Goal: Task Accomplishment & Management: Complete application form

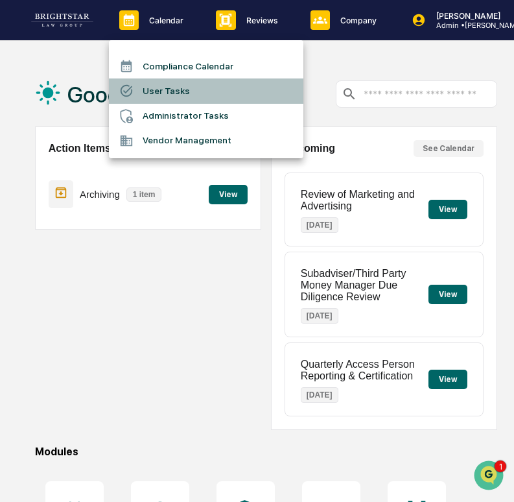
click at [185, 88] on li "User Tasks" at bounding box center [206, 90] width 195 height 25
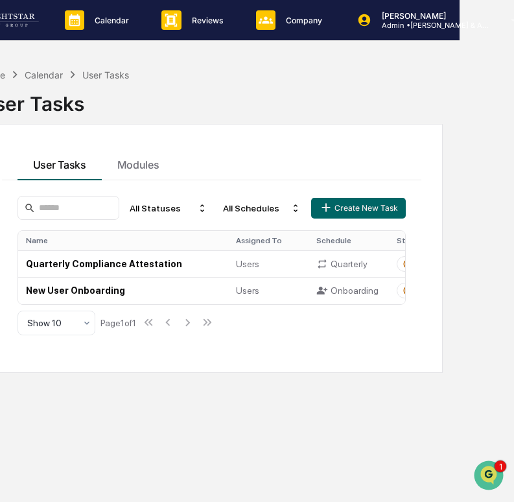
scroll to position [0, 22]
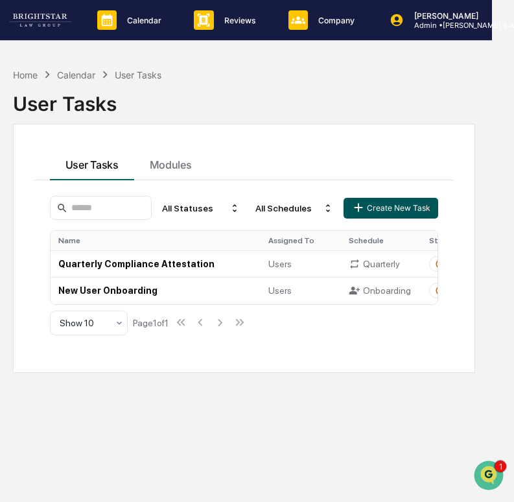
click at [397, 206] on button "Create New Task" at bounding box center [391, 208] width 95 height 21
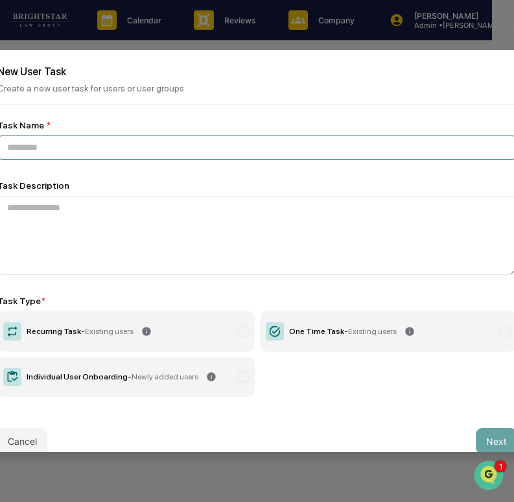
paste input "**********"
type input "**********"
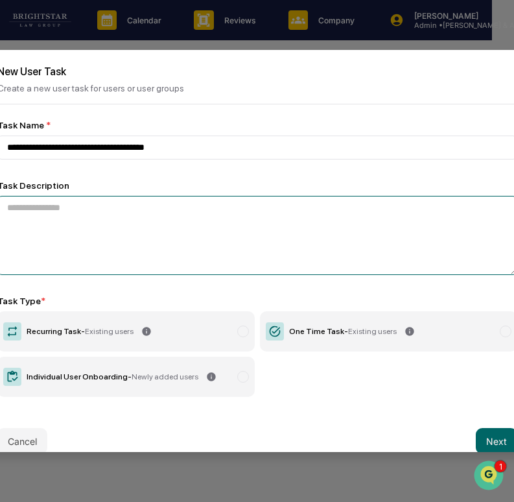
click at [153, 231] on textarea at bounding box center [257, 235] width 520 height 79
paste textarea "**********"
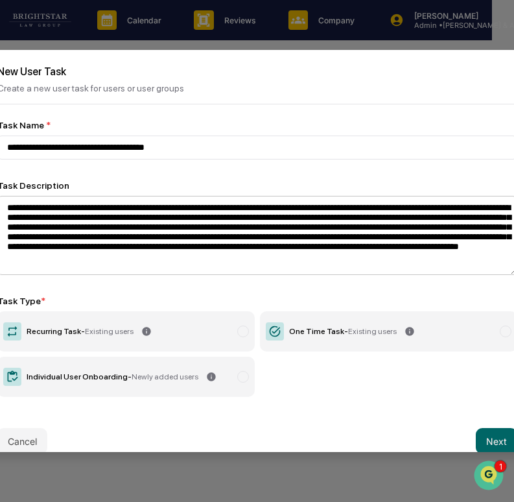
scroll to position [0, 0]
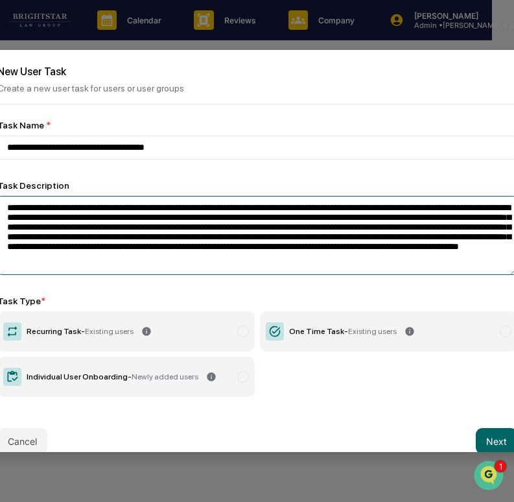
drag, startPoint x: 85, startPoint y: 212, endPoint x: 52, endPoint y: 213, distance: 33.1
click at [52, 213] on textarea "**********" at bounding box center [257, 235] width 520 height 79
paste textarea "**********"
type textarea "**********"
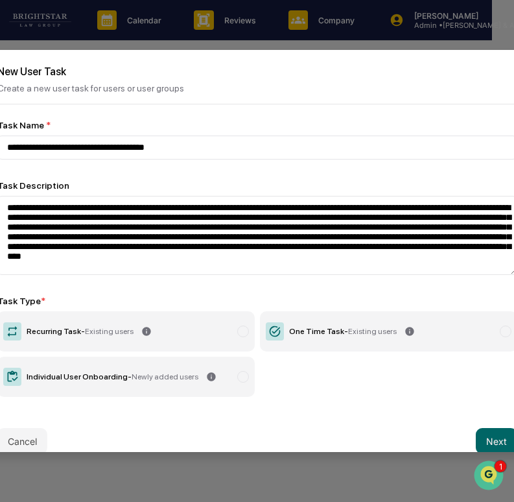
click at [323, 338] on label "One Time Task - Existing users" at bounding box center [388, 331] width 257 height 40
click at [485, 433] on button "Next" at bounding box center [497, 441] width 42 height 26
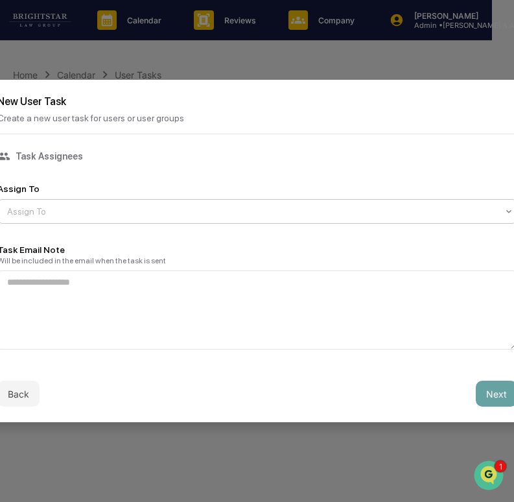
click at [180, 204] on div "Assign To" at bounding box center [252, 211] width 503 height 18
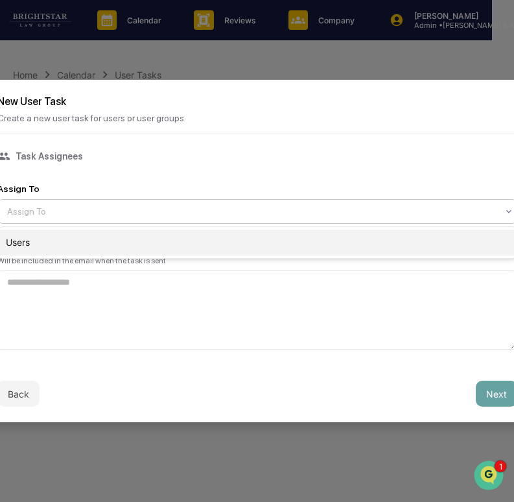
click at [180, 243] on div "Users" at bounding box center [257, 243] width 519 height 26
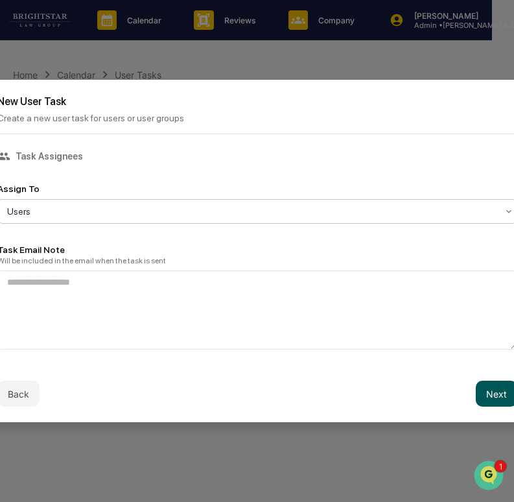
click at [504, 393] on button "Next" at bounding box center [497, 394] width 42 height 26
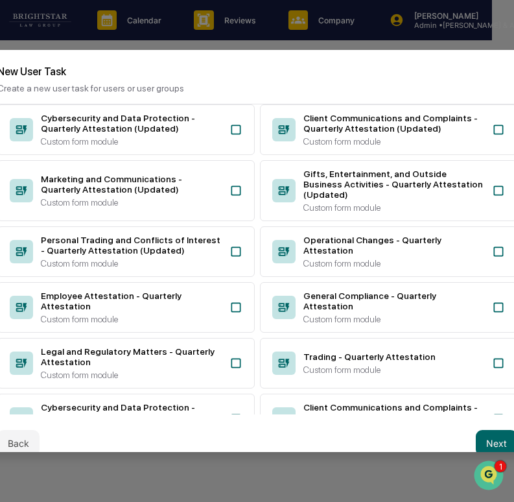
scroll to position [340, 0]
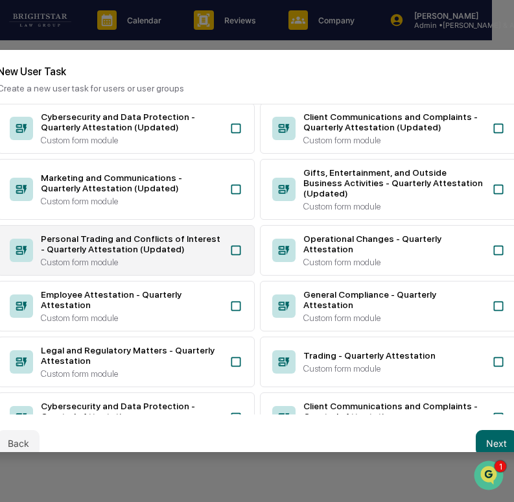
click at [202, 254] on div "Personal Trading and Conflicts of Interest - Quarterly Attestation (Updated)" at bounding box center [131, 243] width 181 height 21
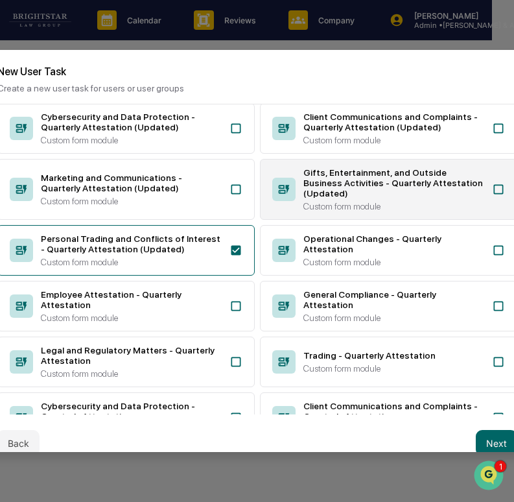
click at [315, 211] on div "Gifts, Entertainment, and Outside Business Activities - Quarterly Attestation (…" at bounding box center [393, 189] width 181 height 44
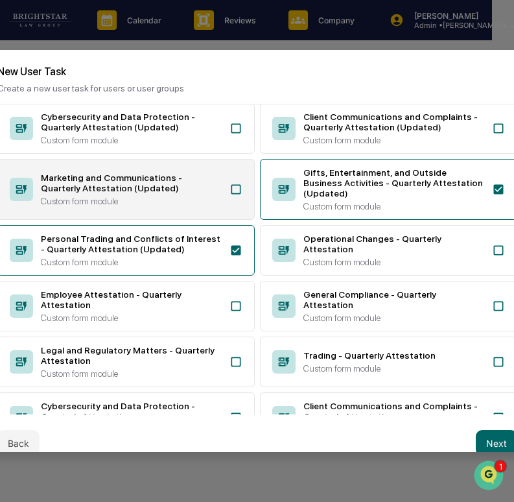
click at [213, 206] on div "Custom form module" at bounding box center [131, 201] width 181 height 10
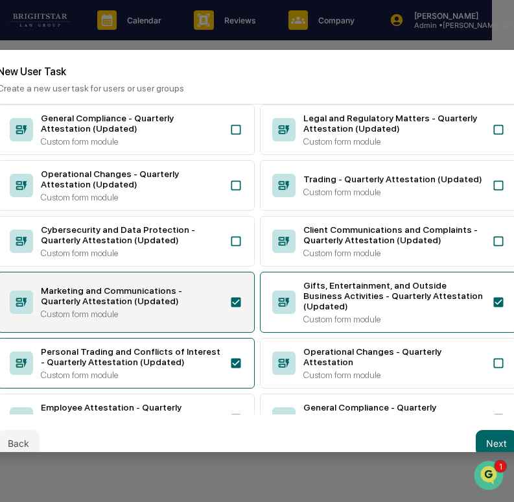
scroll to position [208, 0]
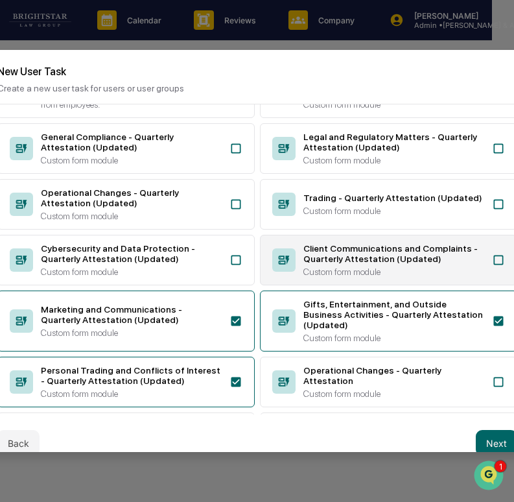
click at [325, 264] on div "Client Communications and Complaints - Quarterly Attestation (Updated)" at bounding box center [393, 253] width 181 height 21
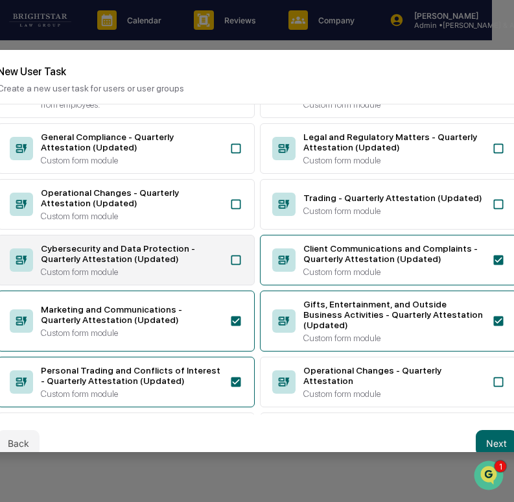
click at [200, 264] on div "Cybersecurity and Data Protection - Quarterly Attestation (Updated)" at bounding box center [131, 253] width 181 height 21
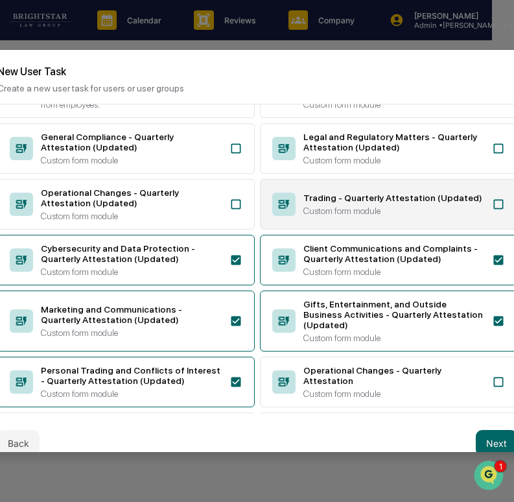
click at [355, 216] on div "Custom form module" at bounding box center [393, 211] width 181 height 10
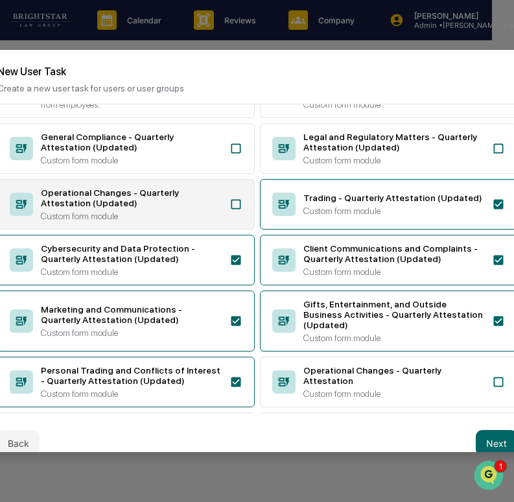
click at [209, 208] on div "Operational Changes - Quarterly Attestation (Updated)" at bounding box center [131, 197] width 181 height 21
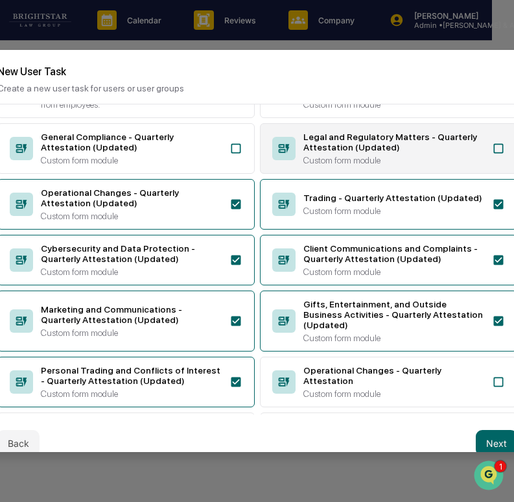
click at [342, 165] on div "Legal and Regulatory Matters - Quarterly Attestation (Updated) Custom form modu…" at bounding box center [393, 149] width 181 height 34
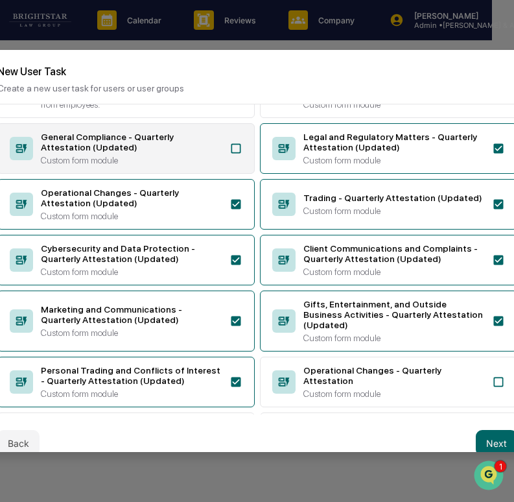
click at [185, 165] on div "General Compliance - Quarterly Attestation (Updated) Custom form module" at bounding box center [131, 149] width 181 height 34
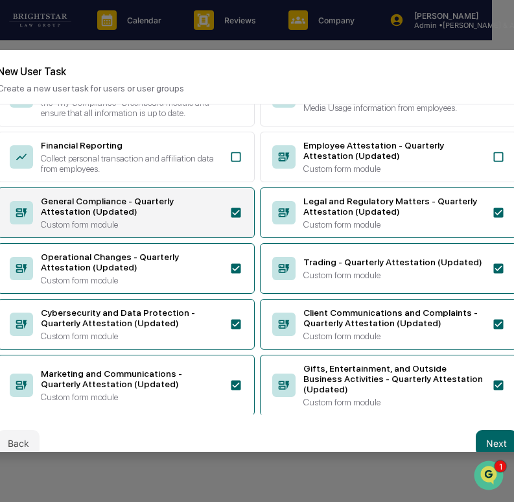
scroll to position [143, 0]
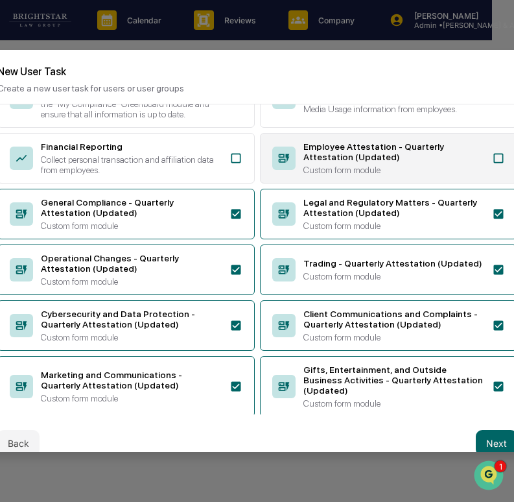
click at [339, 162] on div "Employee Attestation - Quarterly Attestation (Updated)" at bounding box center [393, 151] width 181 height 21
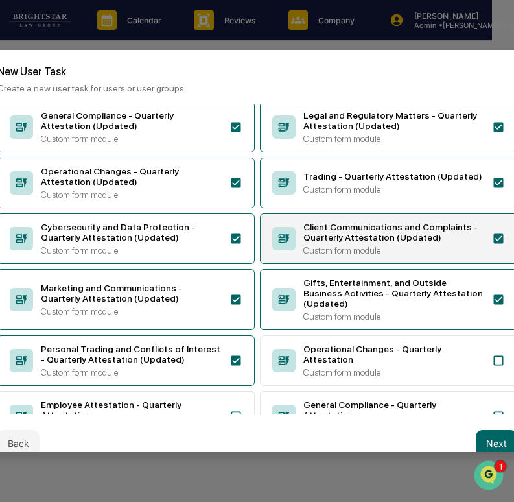
scroll to position [232, 0]
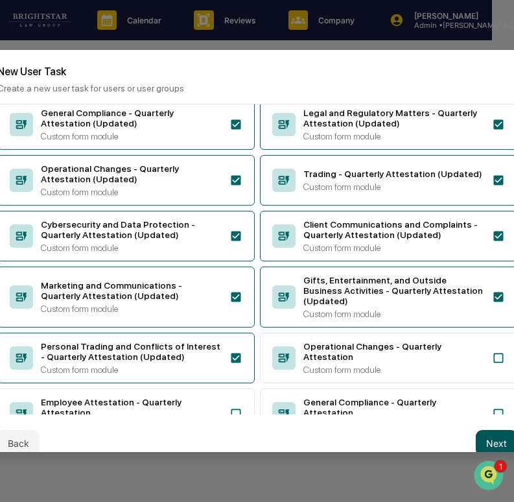
click at [496, 440] on button "Next" at bounding box center [497, 443] width 42 height 26
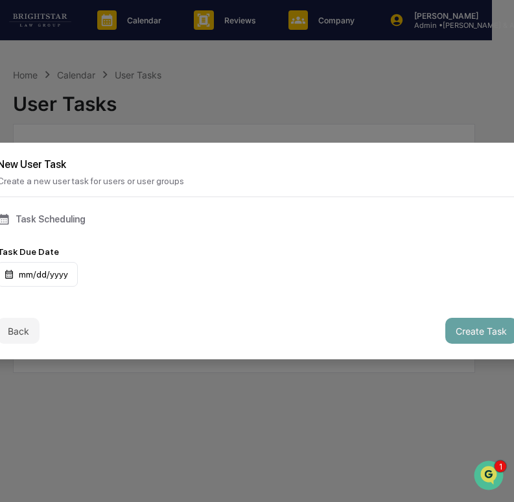
scroll to position [0, 0]
click at [38, 277] on div "mm/dd/yyyy" at bounding box center [37, 274] width 80 height 25
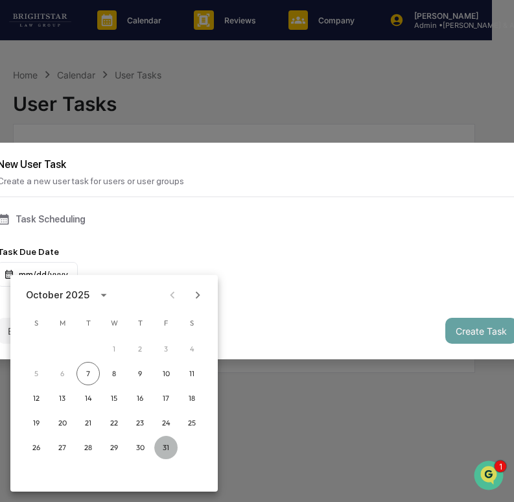
click at [166, 446] on button "31" at bounding box center [165, 447] width 23 height 23
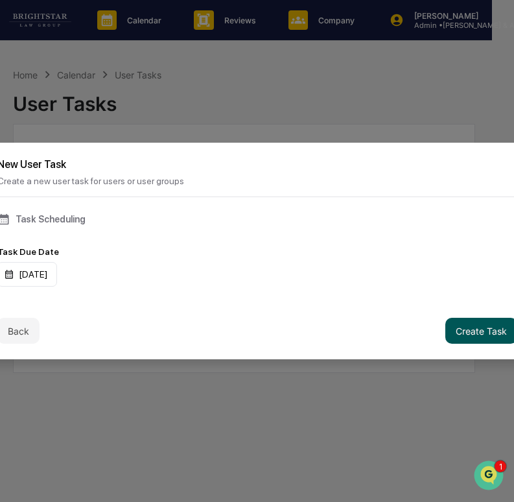
click at [476, 328] on button "Create Task" at bounding box center [482, 331] width 72 height 26
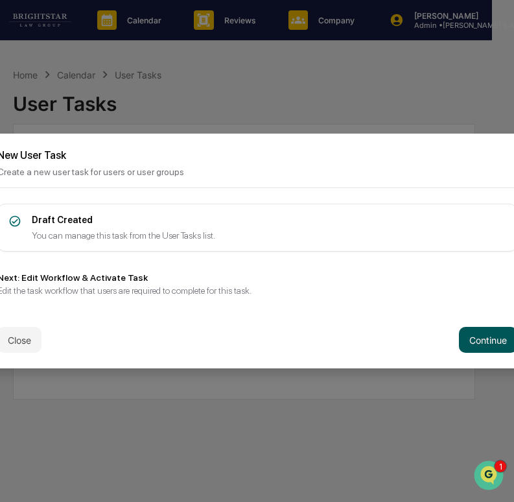
click at [470, 339] on button "Continue" at bounding box center [488, 340] width 58 height 26
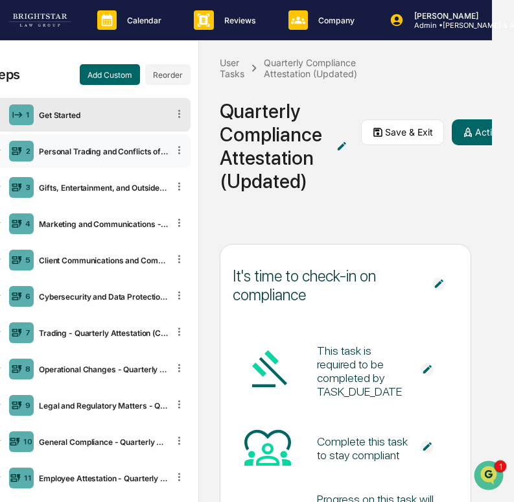
click at [58, 148] on div "Personal Trading and Conflicts of Interest - Quarterly Attestation (Copy)" at bounding box center [101, 152] width 134 height 10
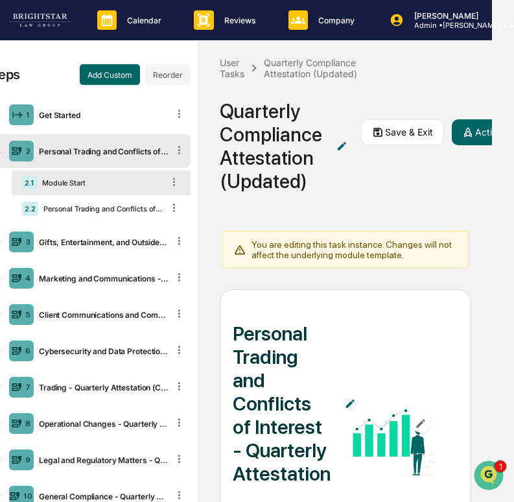
scroll to position [148, 0]
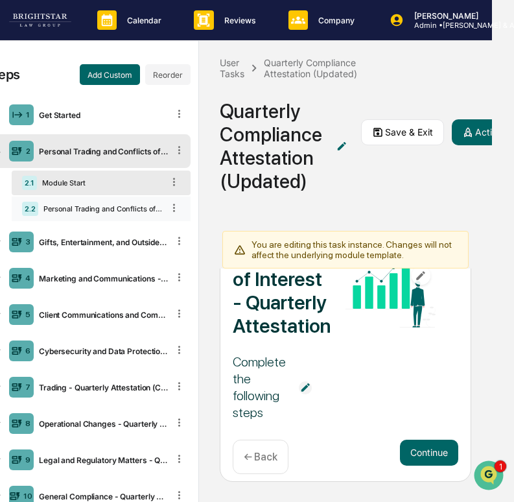
click at [88, 208] on div "Personal Trading and Conflicts of Interest - Quarterly Attestation" at bounding box center [100, 208] width 125 height 9
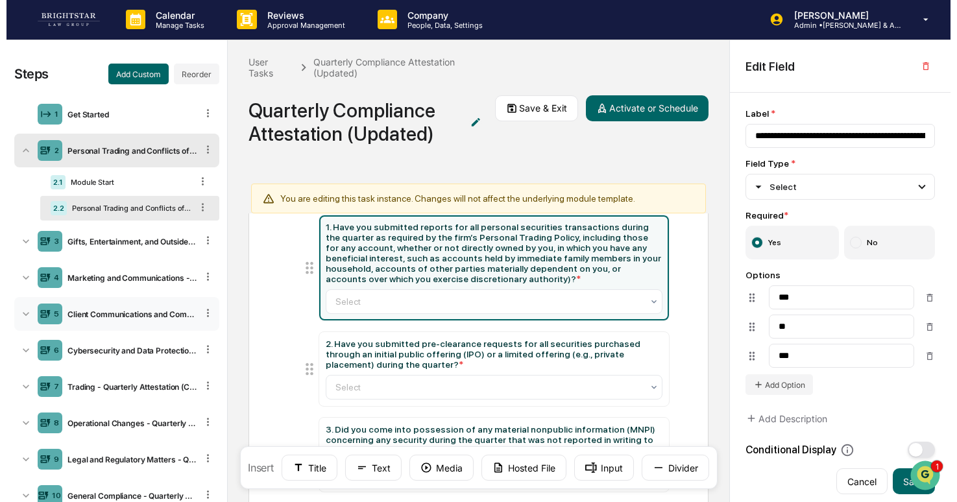
scroll to position [116, 0]
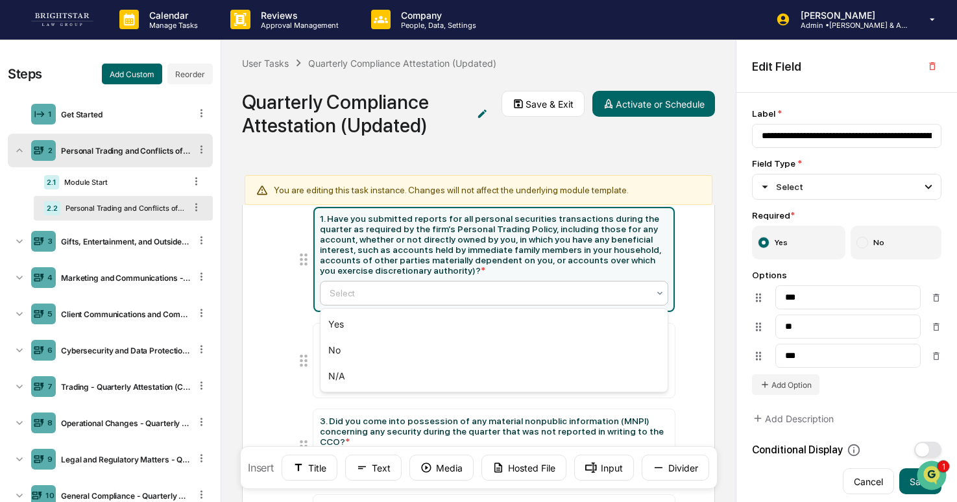
click at [420, 292] on div at bounding box center [488, 293] width 318 height 13
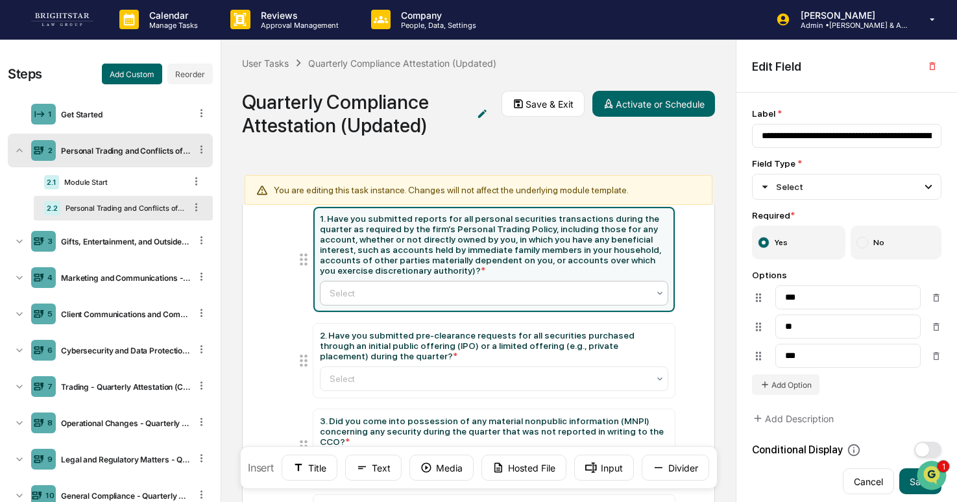
click at [420, 292] on div at bounding box center [488, 293] width 318 height 13
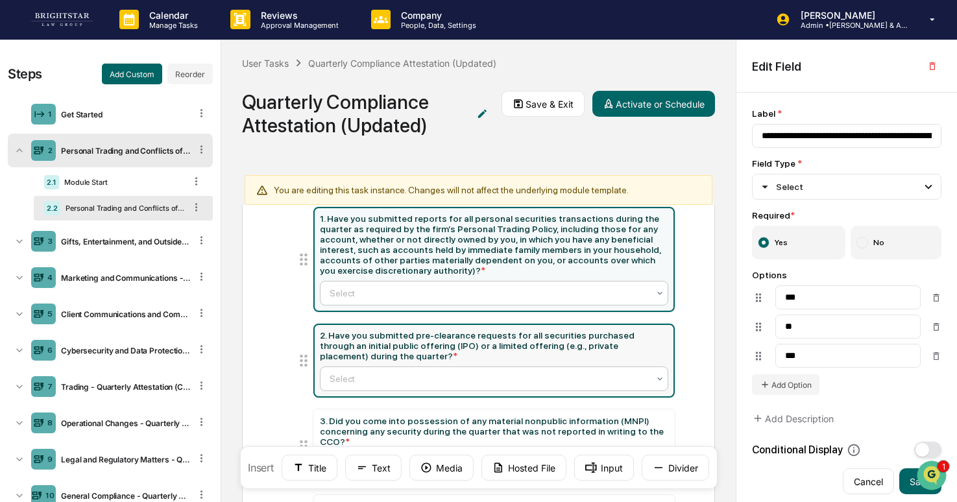
click at [366, 379] on div at bounding box center [488, 378] width 318 height 13
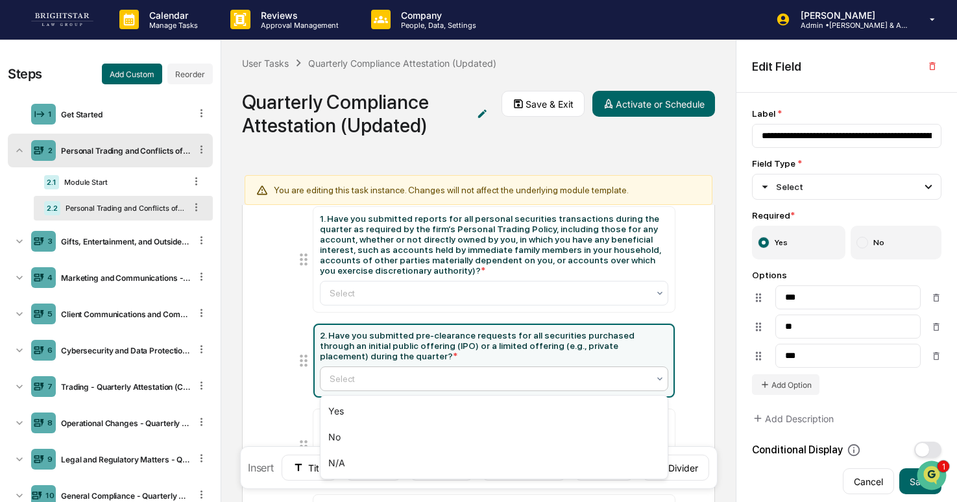
click at [366, 379] on div at bounding box center [488, 378] width 318 height 13
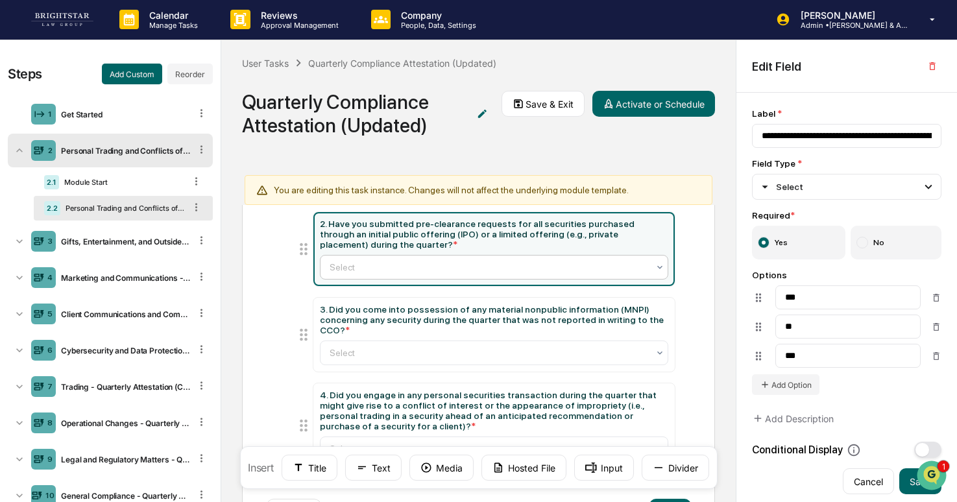
scroll to position [252, 0]
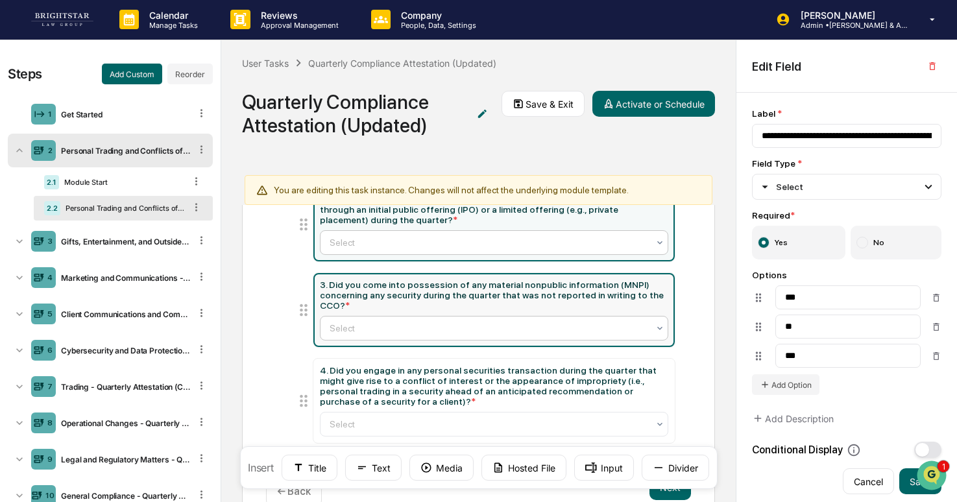
click at [377, 335] on div at bounding box center [488, 328] width 318 height 13
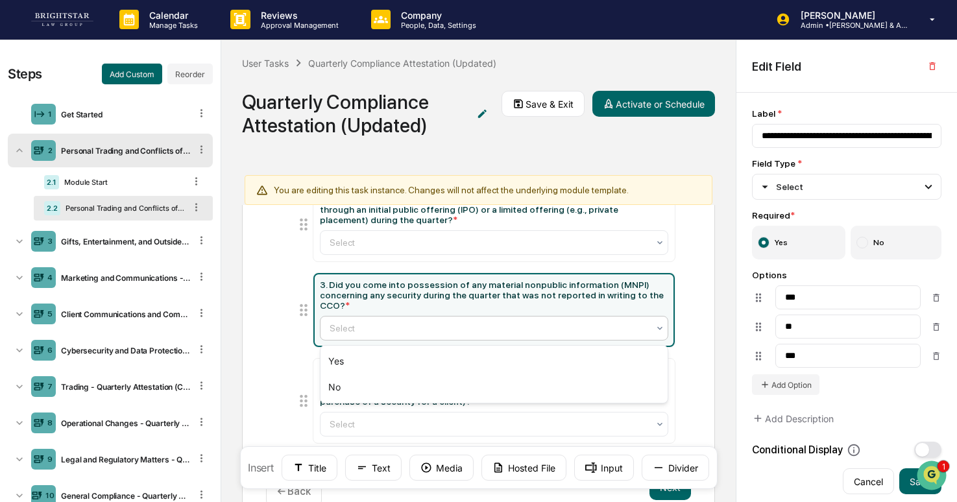
click at [377, 335] on div at bounding box center [488, 328] width 318 height 13
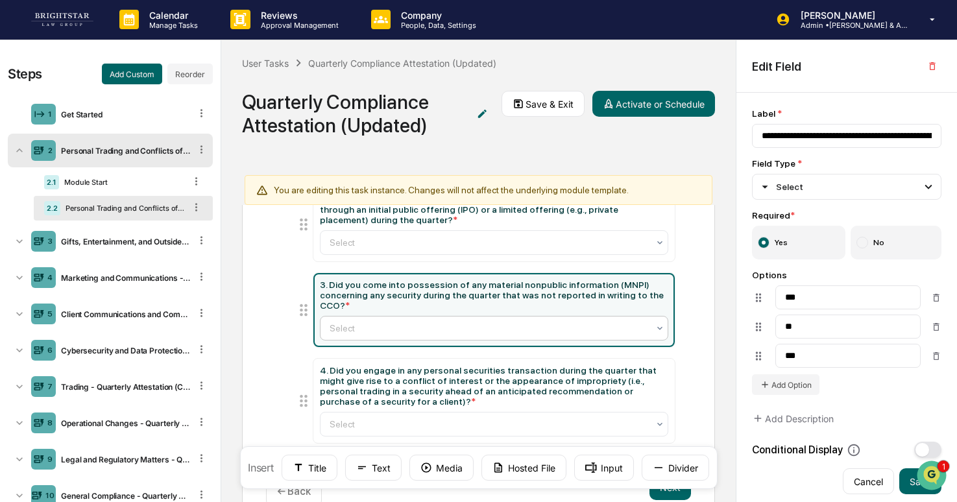
scroll to position [298, 0]
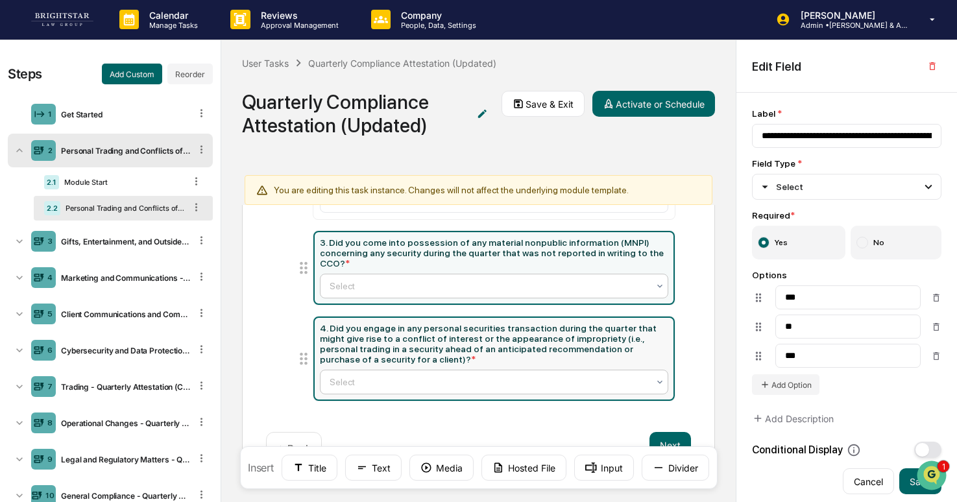
click at [409, 379] on div at bounding box center [488, 381] width 318 height 13
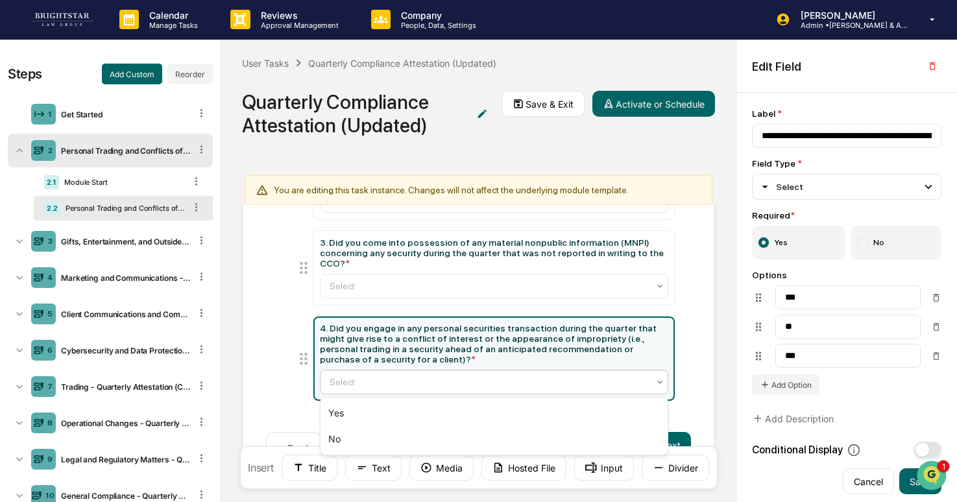
type input "**********"
click at [409, 379] on div at bounding box center [488, 381] width 318 height 13
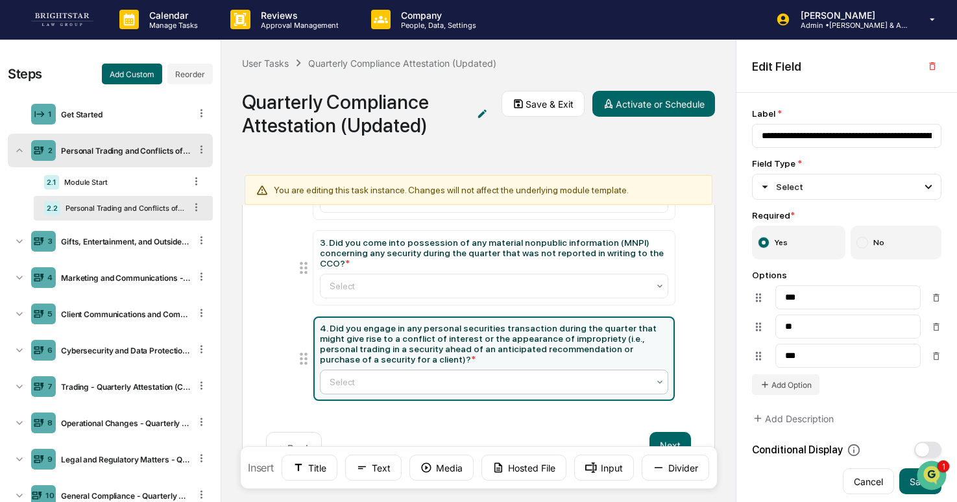
click at [514, 142] on div "User Tasks Quarterly Compliance Attestation (Updated) Quarterly Compliance Atte…" at bounding box center [478, 103] width 514 height 127
click at [93, 364] on div "6 Cybersecurity and Data Protection - Quarterly Attestation (Copy)" at bounding box center [110, 350] width 205 height 34
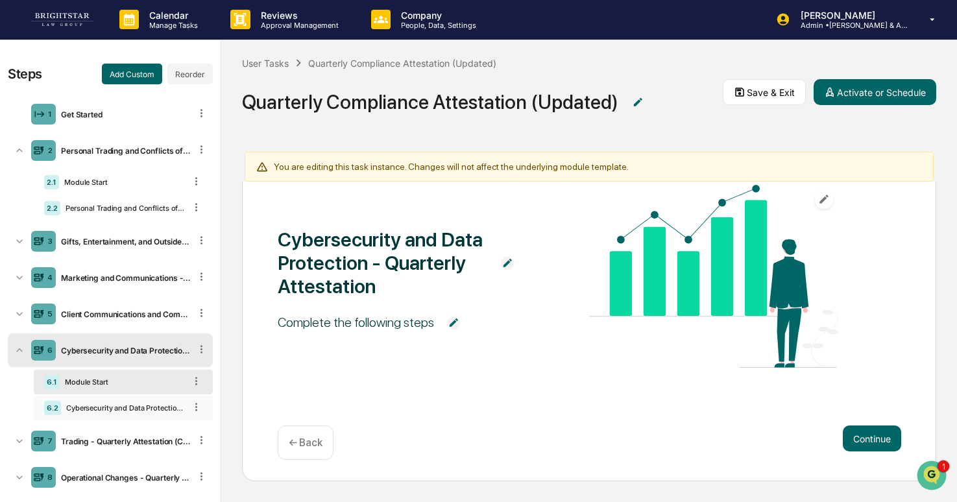
click at [127, 405] on div "Cybersecurity and Data Protection - Quarterly Attestation" at bounding box center [123, 407] width 124 height 9
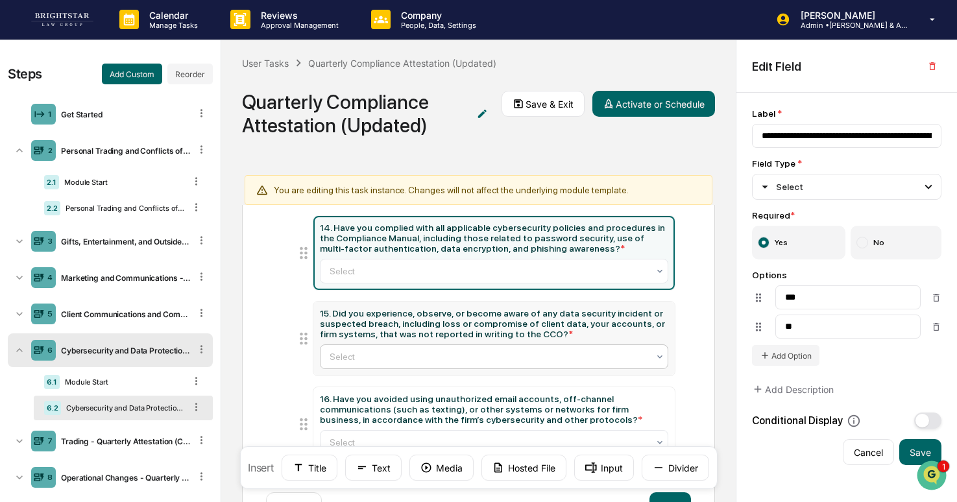
scroll to position [82, 0]
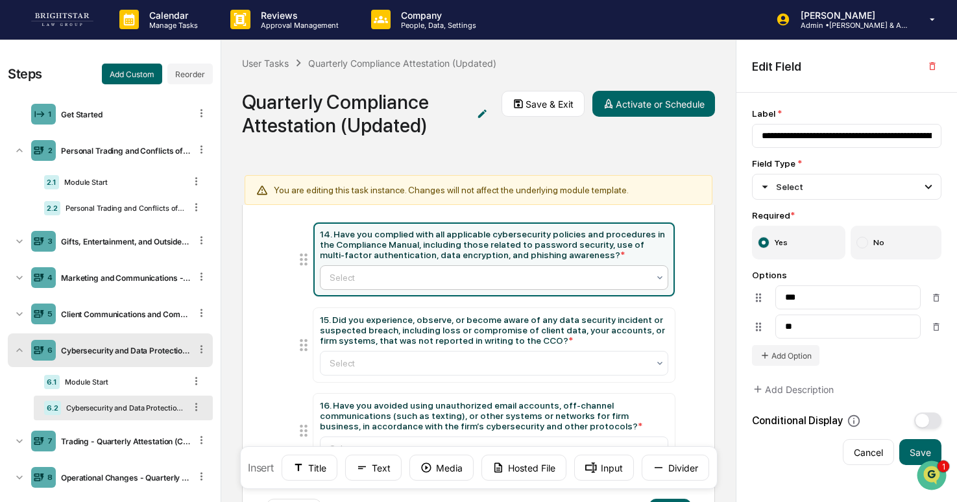
click at [438, 274] on div at bounding box center [488, 277] width 318 height 13
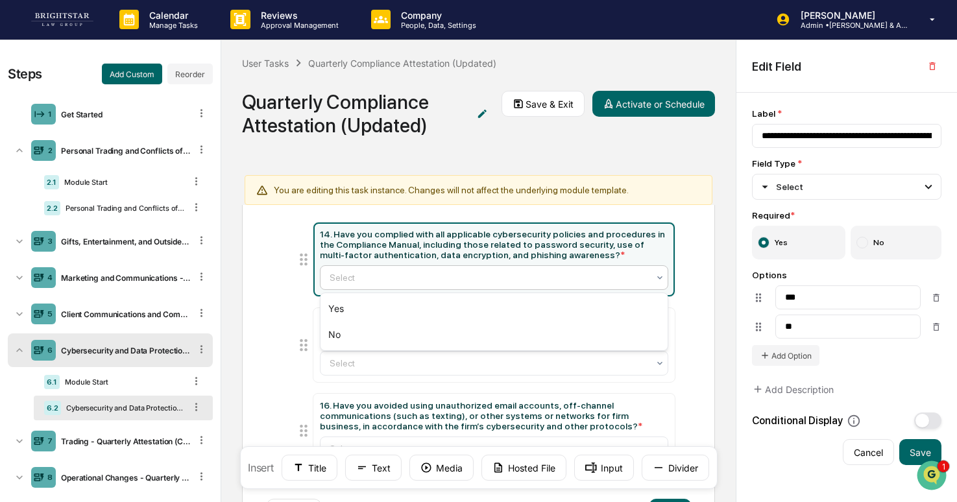
click at [438, 274] on div at bounding box center [488, 277] width 318 height 13
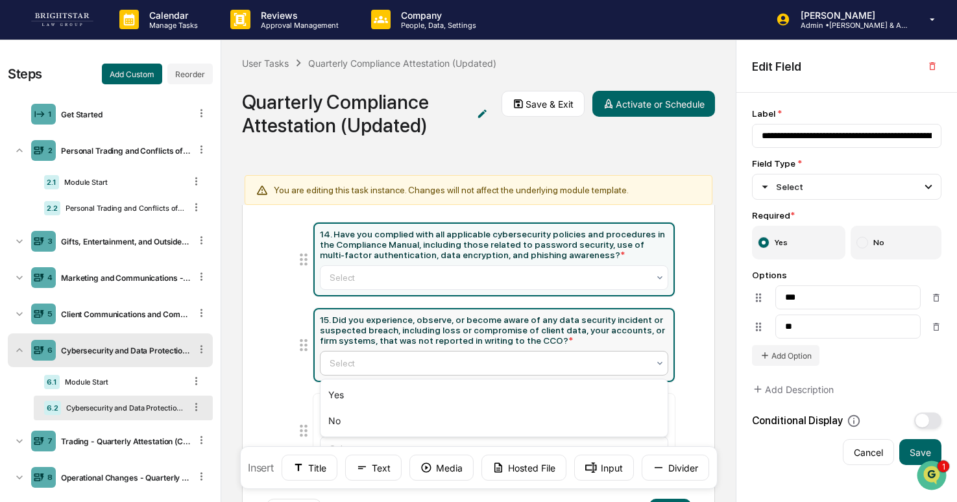
click at [391, 369] on div at bounding box center [488, 363] width 318 height 13
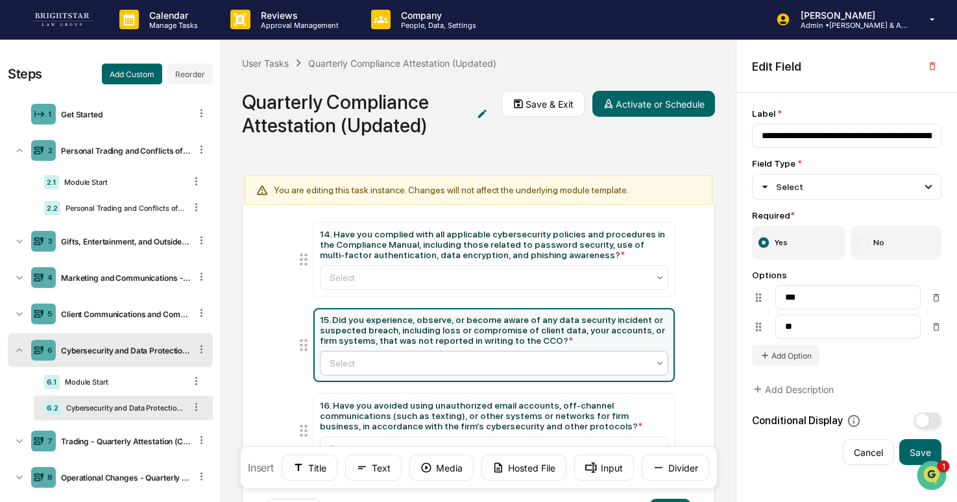
scroll to position [150, 0]
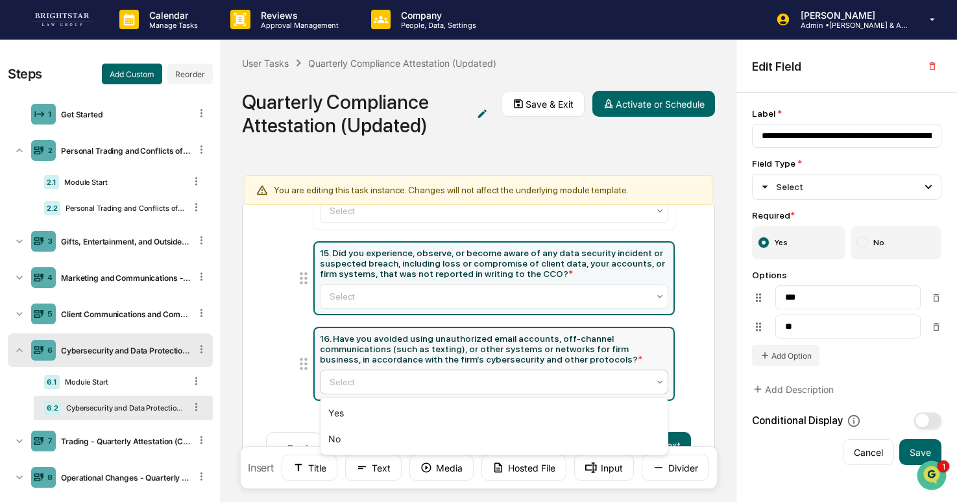
click at [370, 379] on div at bounding box center [488, 381] width 318 height 13
type input "**********"
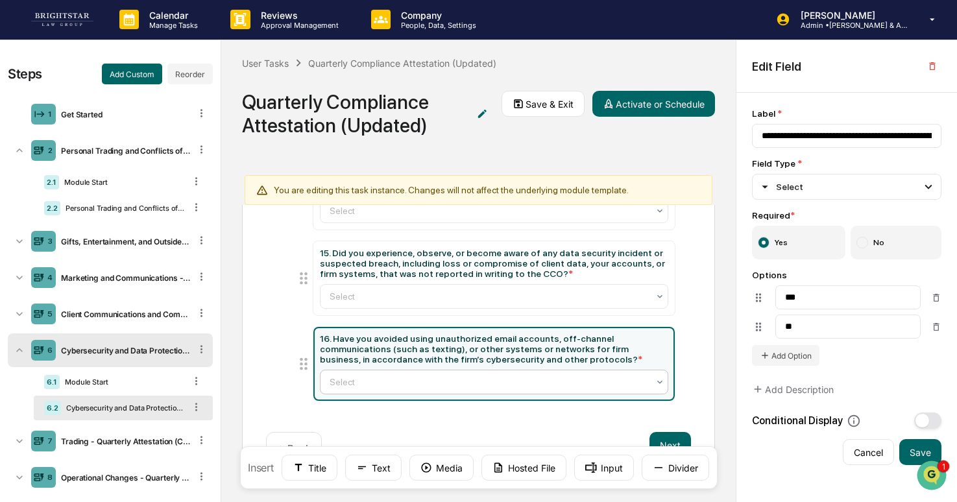
click at [370, 379] on div at bounding box center [488, 381] width 318 height 13
click at [110, 436] on div "Trading - Quarterly Attestation (Copy)" at bounding box center [123, 441] width 134 height 10
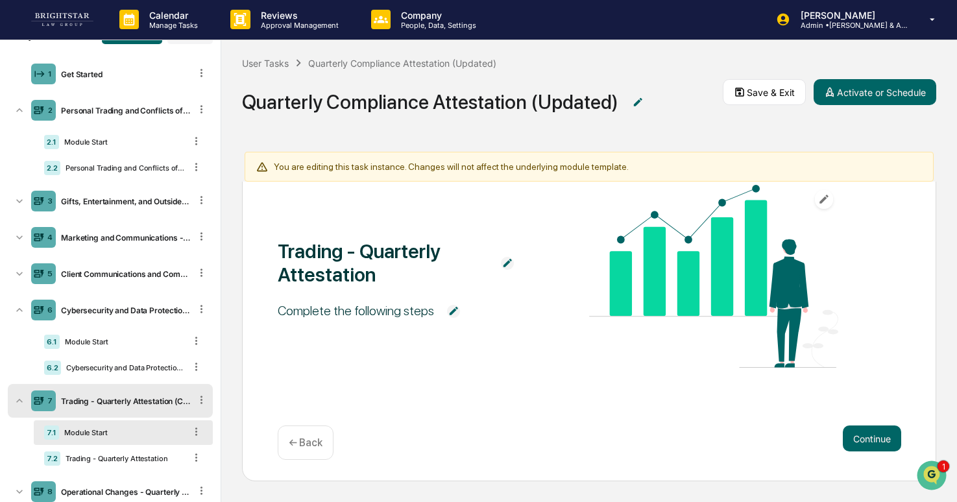
scroll to position [49, 0]
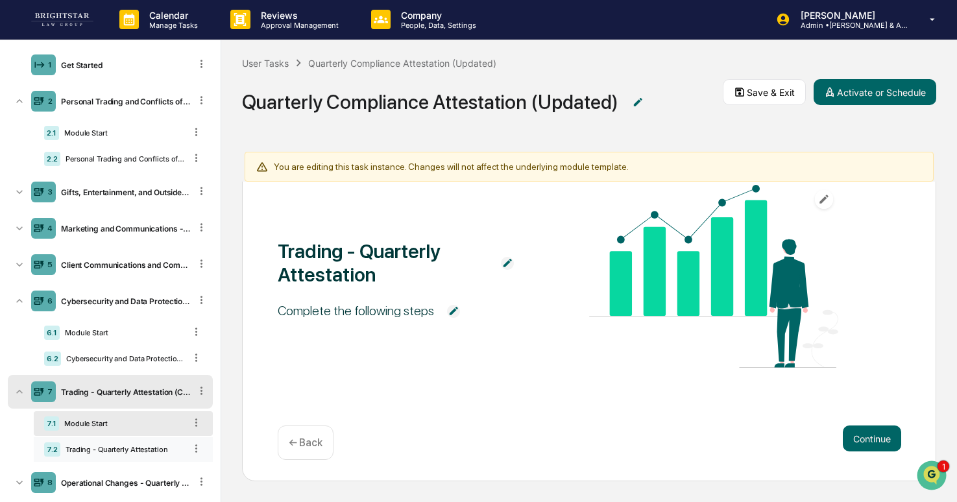
click at [139, 448] on div "Trading - Quarterly Attestation" at bounding box center [122, 449] width 125 height 9
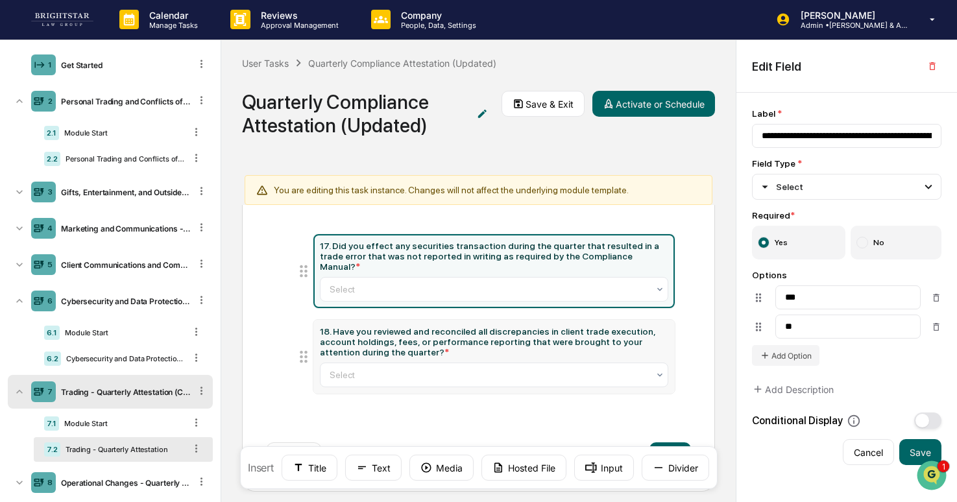
scroll to position [82, 0]
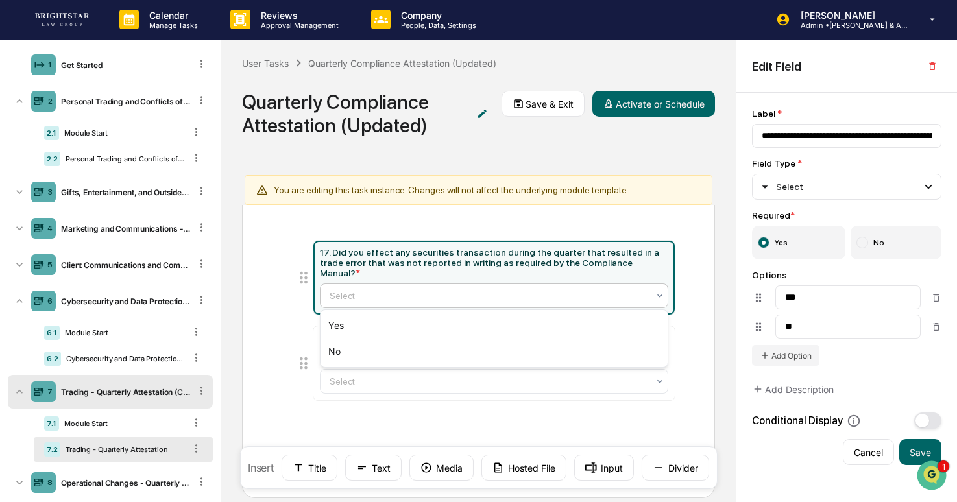
click at [392, 297] on div at bounding box center [488, 295] width 318 height 13
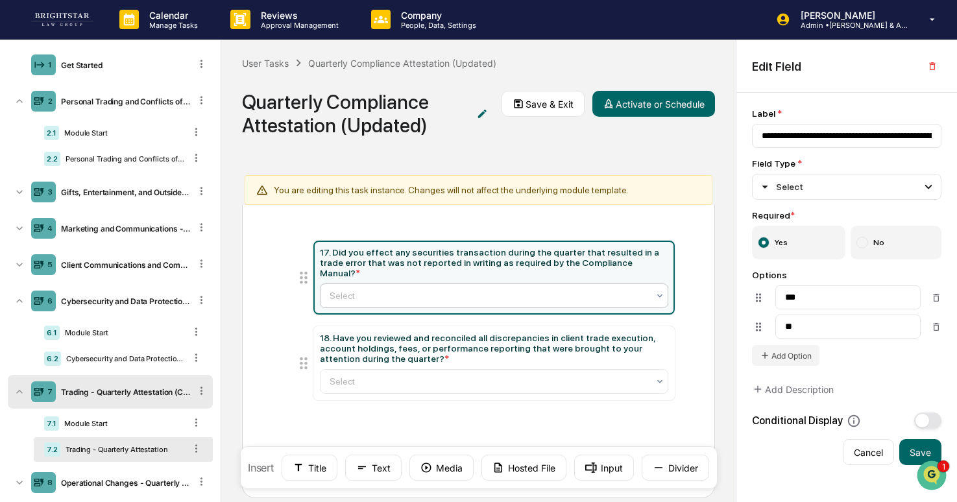
click at [392, 297] on div at bounding box center [488, 295] width 318 height 13
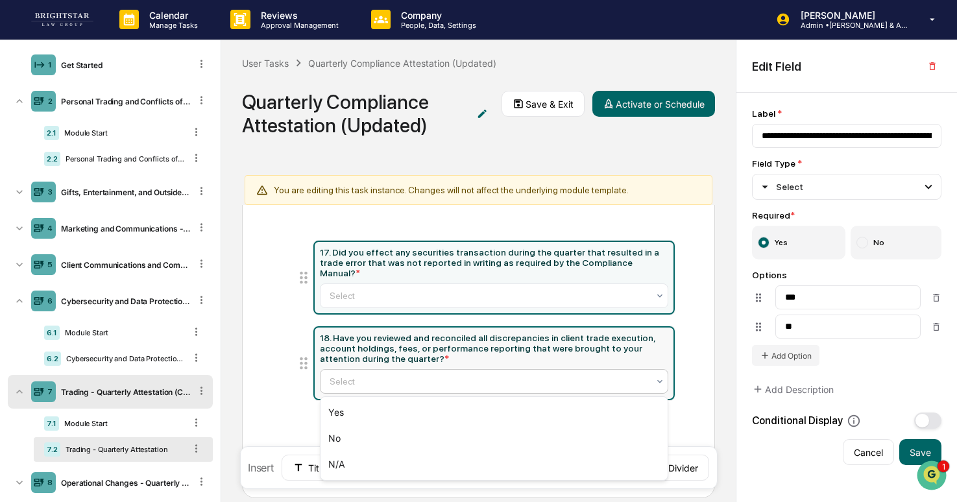
click at [364, 381] on div at bounding box center [488, 381] width 318 height 13
type input "**********"
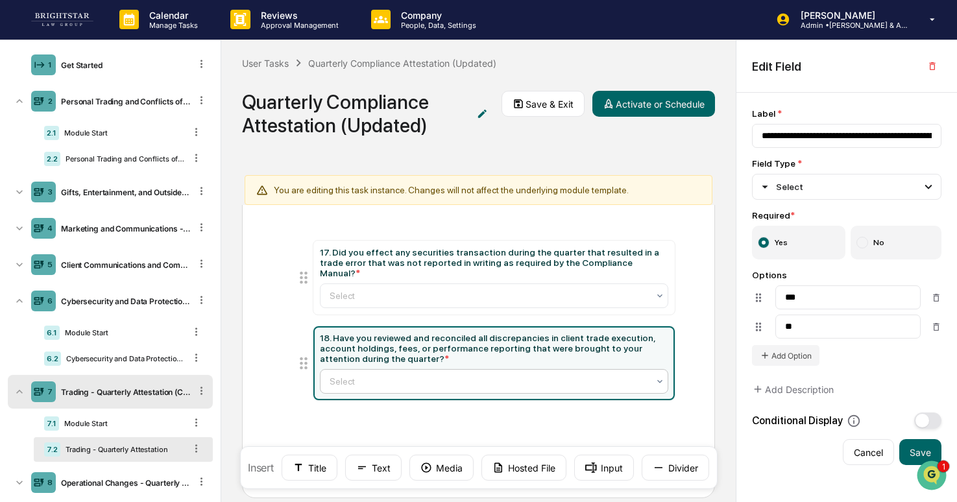
click at [364, 381] on div at bounding box center [488, 381] width 318 height 13
click at [514, 110] on button "Activate or Schedule" at bounding box center [653, 104] width 123 height 26
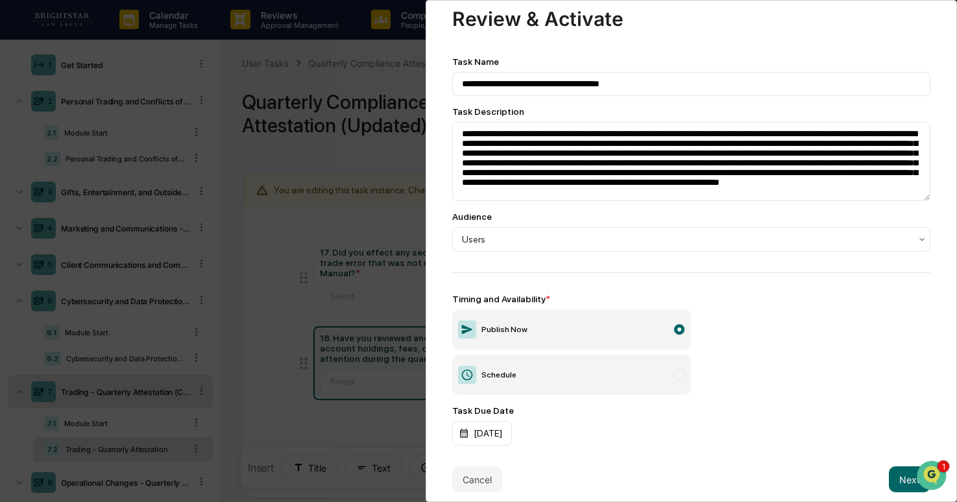
scroll to position [44, 0]
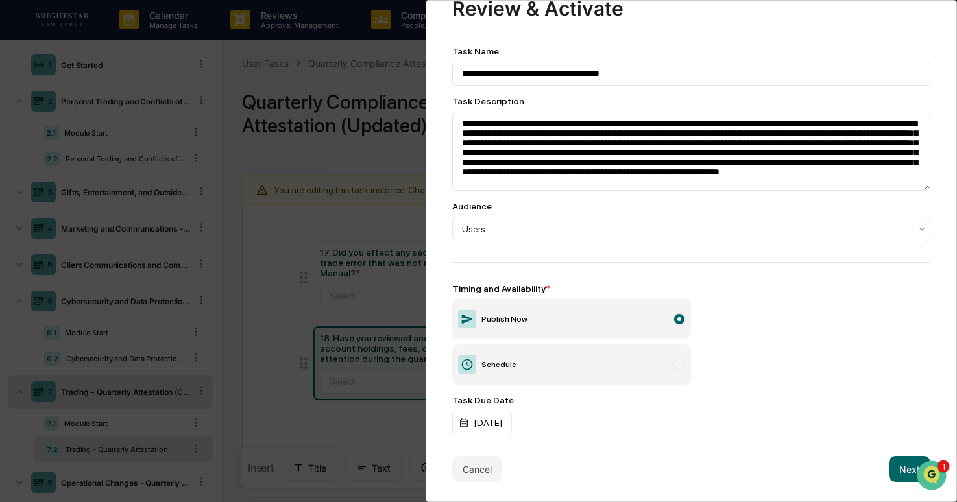
click at [514, 360] on div at bounding box center [679, 365] width 12 height 12
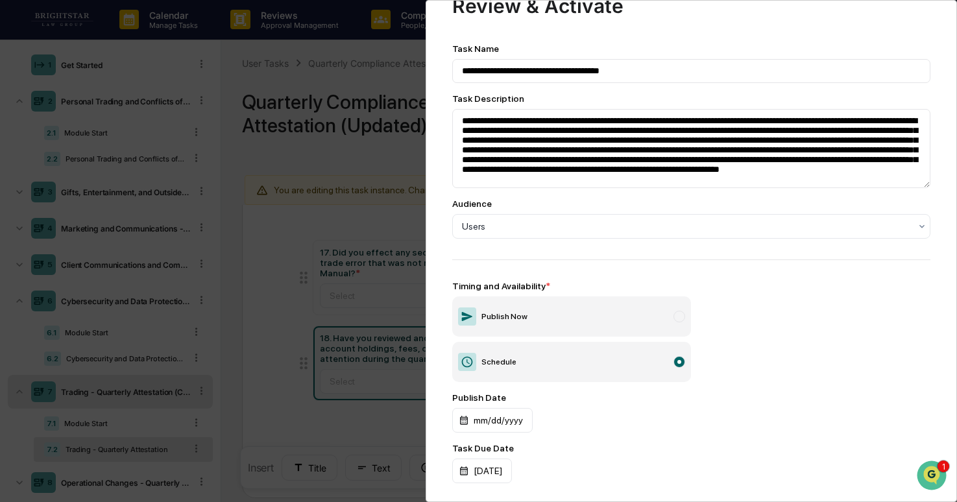
click at [514, 315] on div at bounding box center [679, 317] width 12 height 12
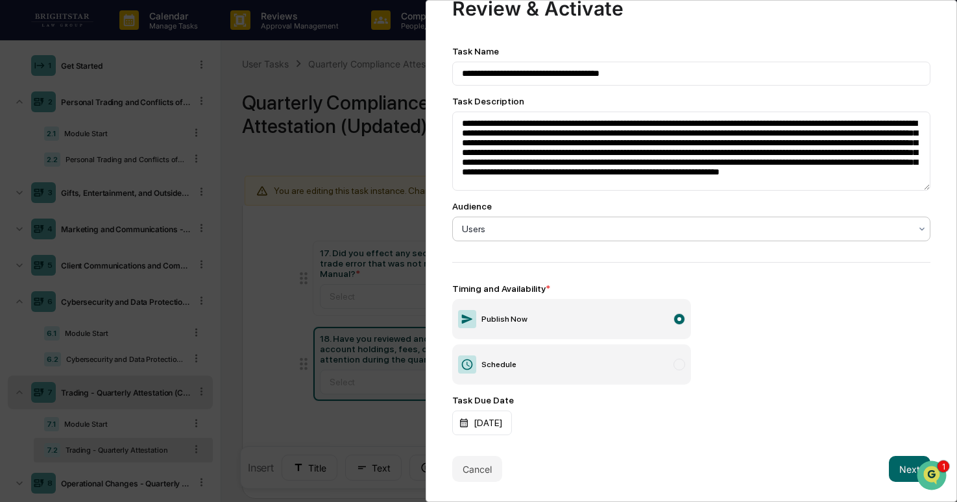
scroll to position [30, 0]
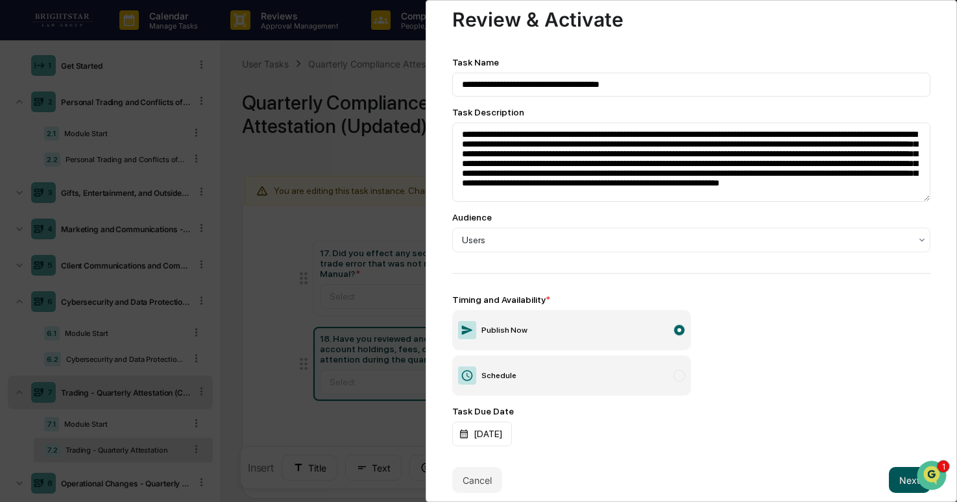
click at [514, 477] on button "Next" at bounding box center [909, 480] width 42 height 26
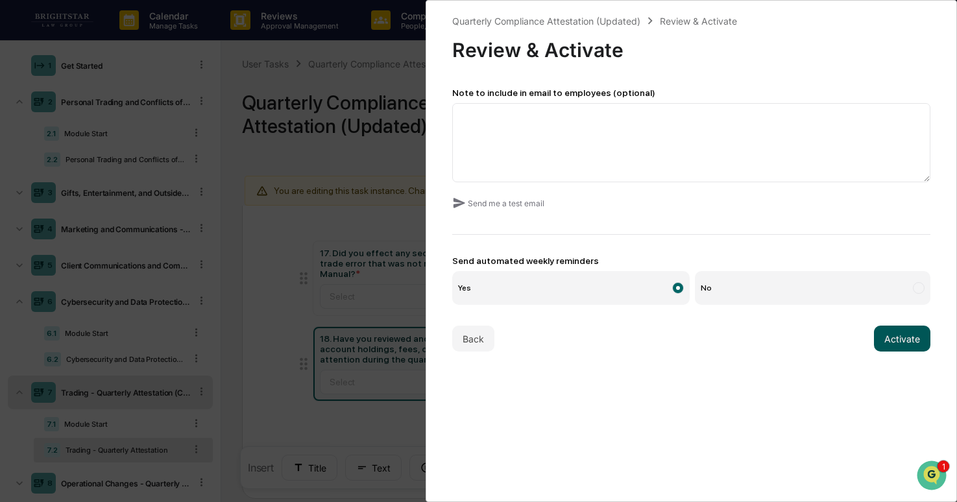
click at [514, 347] on button "Activate" at bounding box center [902, 339] width 56 height 26
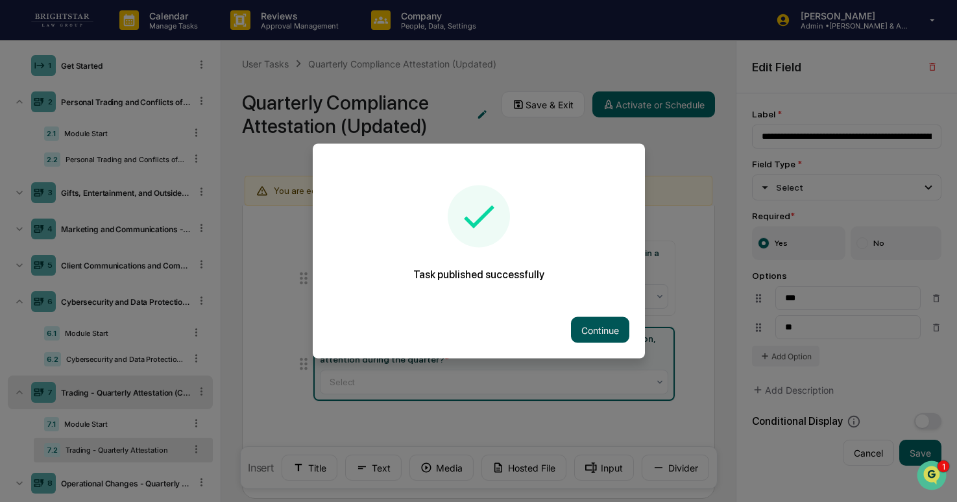
click at [514, 329] on button "Continue" at bounding box center [600, 330] width 58 height 26
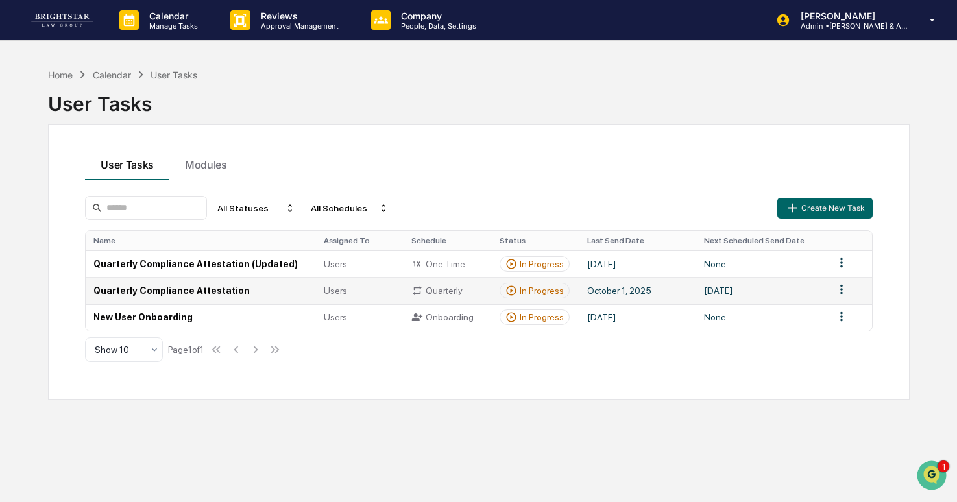
click at [514, 291] on td at bounding box center [848, 290] width 45 height 27
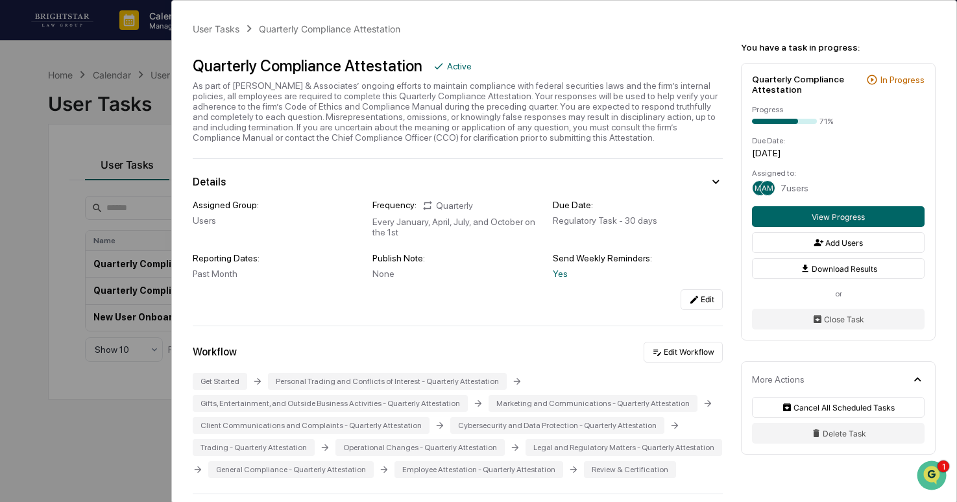
click at [10, 368] on div "User Tasks Quarterly Compliance Attestation Quarterly Compliance Attestation Ac…" at bounding box center [478, 251] width 957 height 502
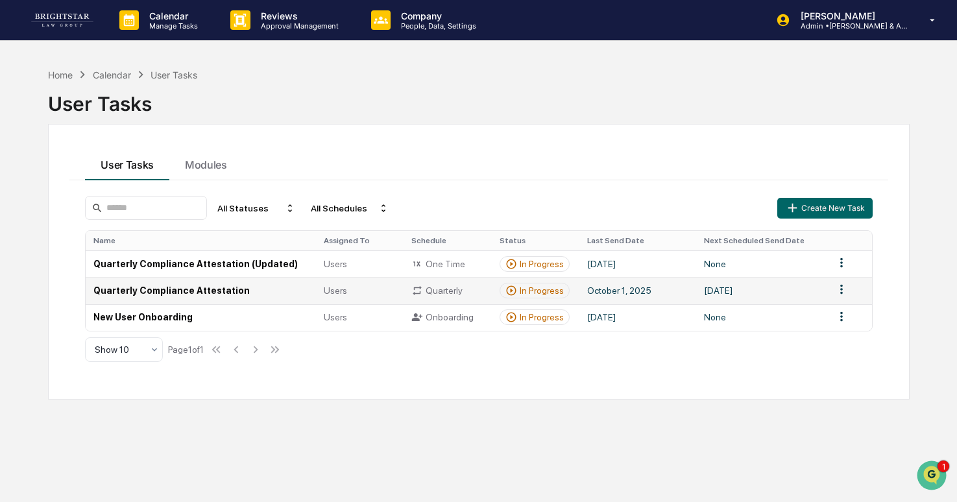
click at [514, 292] on html "Calendar Manage Tasks Reviews Approval Management Company People, Data, Setting…" at bounding box center [478, 251] width 957 height 502
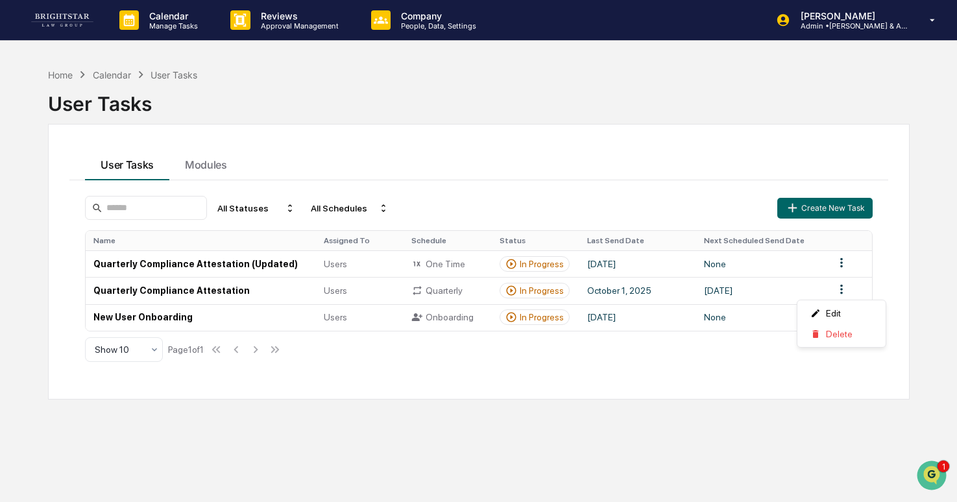
click at [514, 291] on html "Calendar Manage Tasks Reviews Approval Management Company People, Data, Setting…" at bounding box center [478, 251] width 957 height 502
click at [514, 307] on div "Edit" at bounding box center [841, 313] width 83 height 21
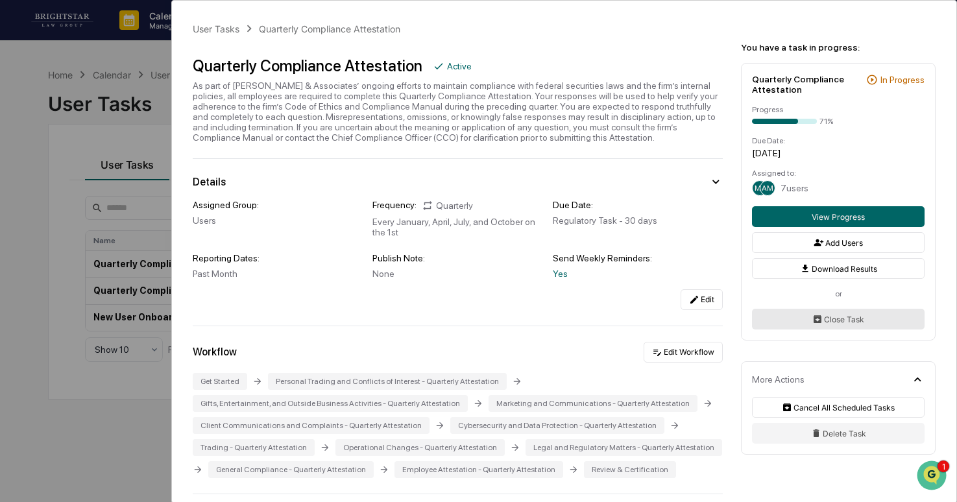
click at [514, 320] on icon at bounding box center [817, 319] width 8 height 8
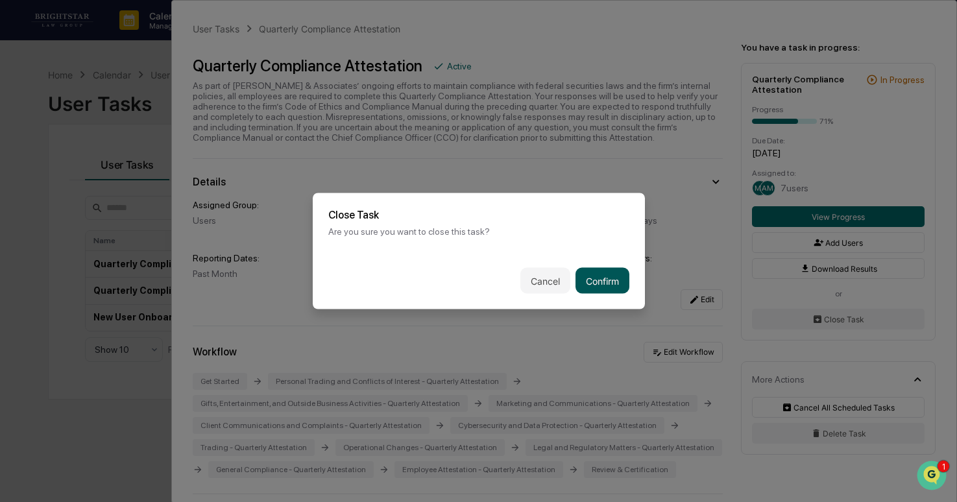
click at [514, 276] on button "Confirm" at bounding box center [602, 281] width 54 height 26
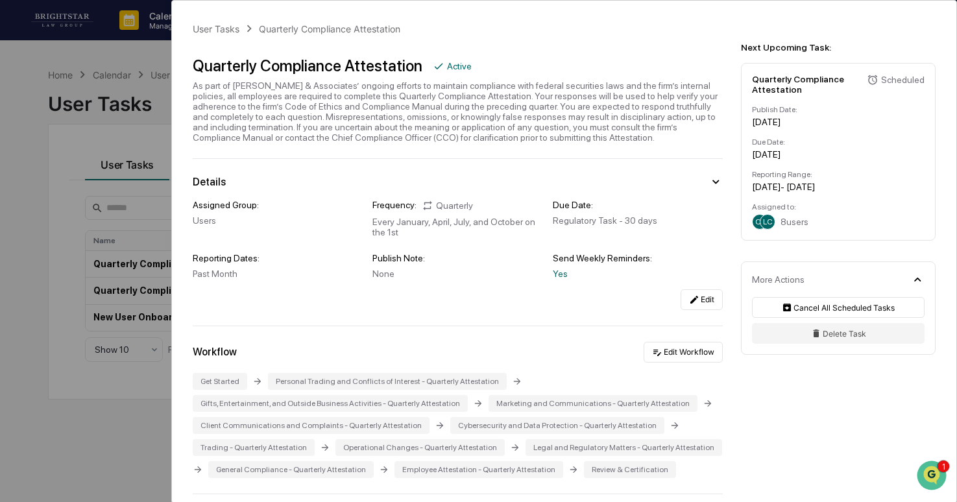
click at [77, 257] on div "User Tasks Quarterly Compliance Attestation Quarterly Compliance Attestation Ac…" at bounding box center [478, 251] width 957 height 502
